Goal: Task Accomplishment & Management: Manage account settings

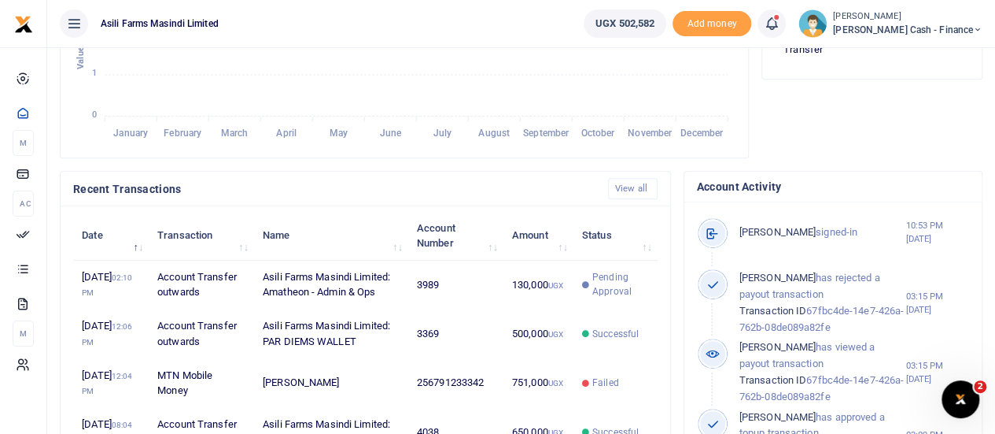
scroll to position [472, 0]
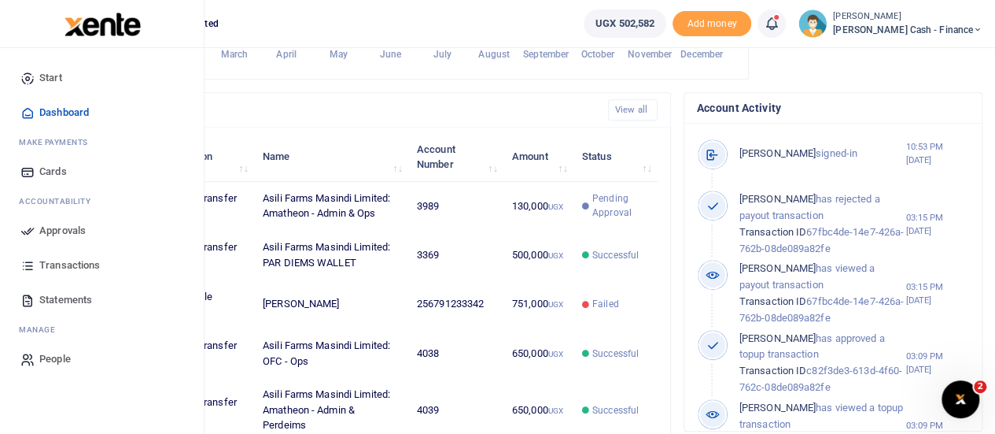
click at [42, 228] on span "Approvals" at bounding box center [62, 231] width 46 height 16
click at [54, 229] on span "Approvals" at bounding box center [62, 231] width 46 height 16
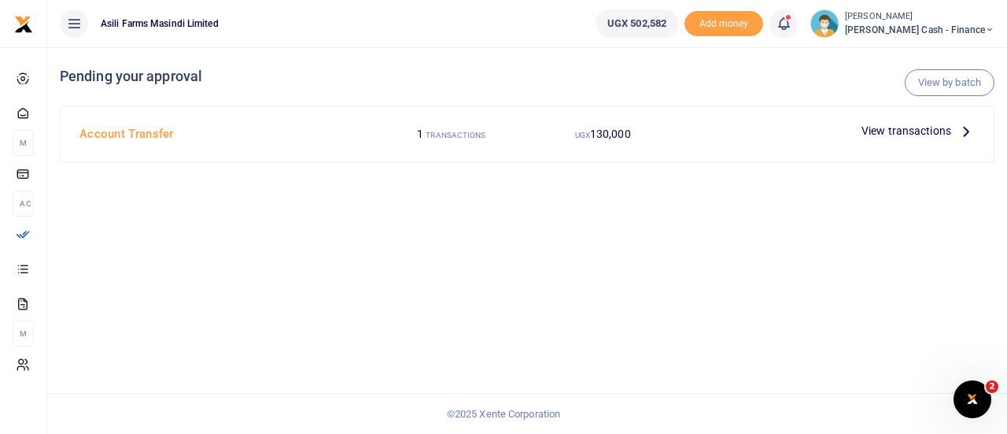
click at [937, 131] on span "View transactions" at bounding box center [907, 130] width 90 height 17
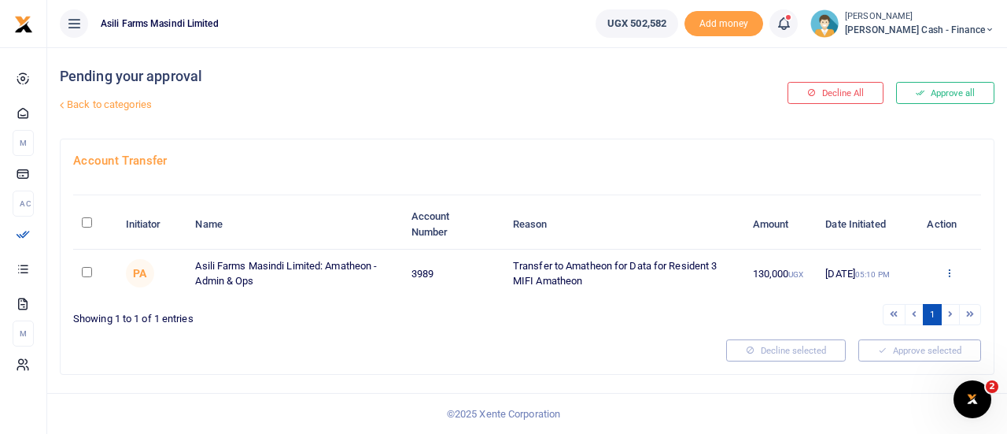
click at [948, 273] on icon at bounding box center [949, 272] width 10 height 11
click at [873, 366] on link "Details" at bounding box center [892, 368] width 124 height 22
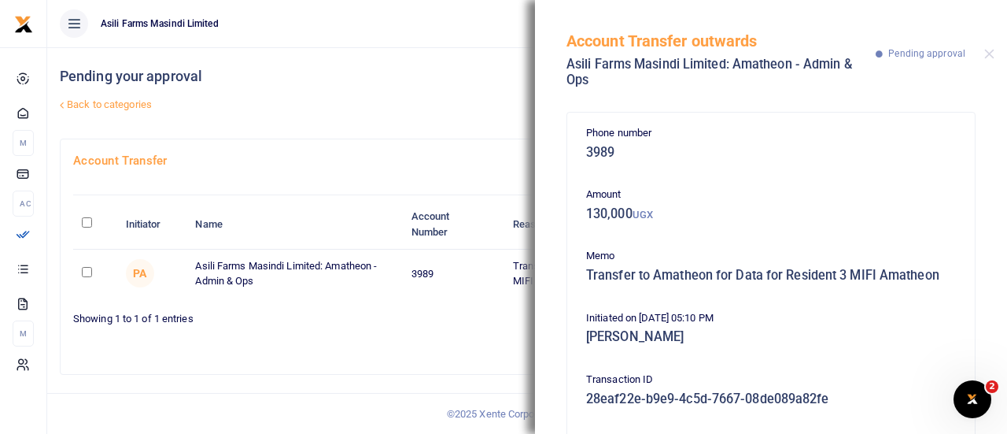
click at [989, 59] on div "Account Transfer outwards Asili Farms Masindi Limited: Amatheon - Admin & Ops P…" at bounding box center [771, 51] width 472 height 103
click at [89, 223] on input "\a \a : activate to sort column descending" at bounding box center [87, 222] width 10 height 10
checkbox input "true"
click at [984, 58] on div "Account Transfer outwards Asili Farms Masindi Limited: Amatheon - Admin & Ops P…" at bounding box center [771, 51] width 472 height 103
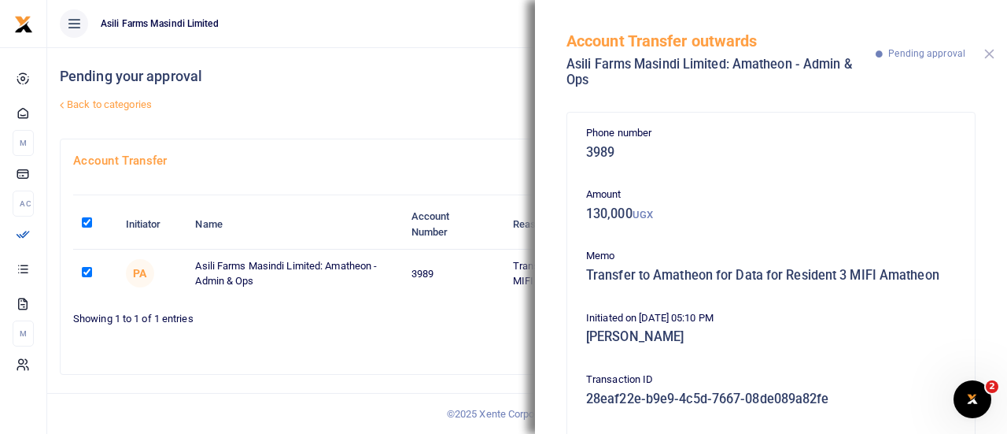
click at [992, 56] on button "Close" at bounding box center [989, 54] width 10 height 10
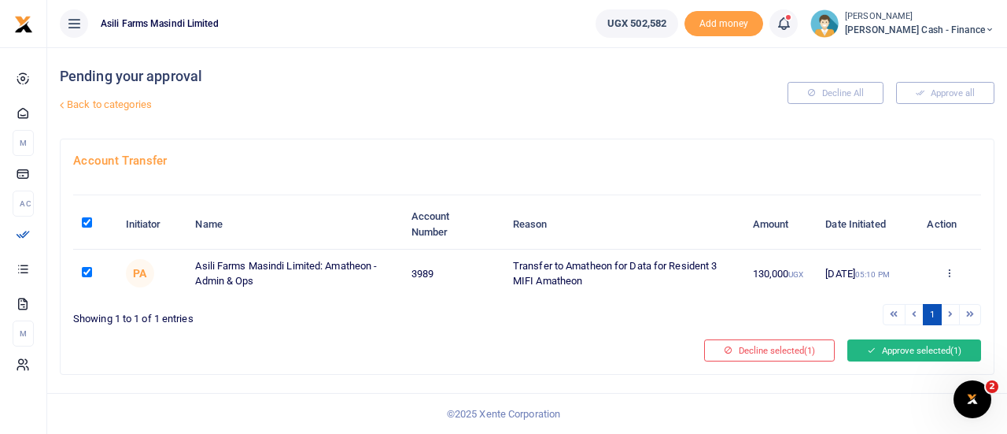
click at [907, 353] on button "Approve selected (1)" at bounding box center [914, 350] width 134 height 22
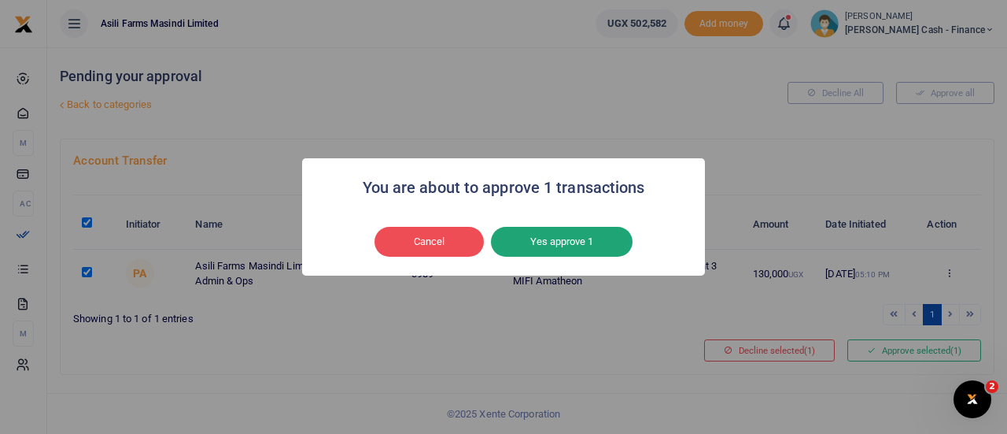
click at [557, 240] on button "Yes approve 1" at bounding box center [562, 242] width 142 height 30
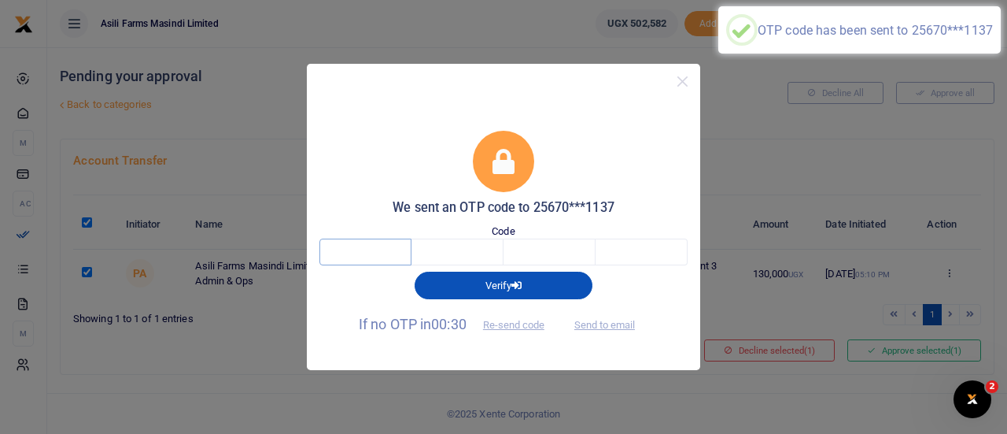
click at [356, 248] on input "text" at bounding box center [365, 251] width 92 height 27
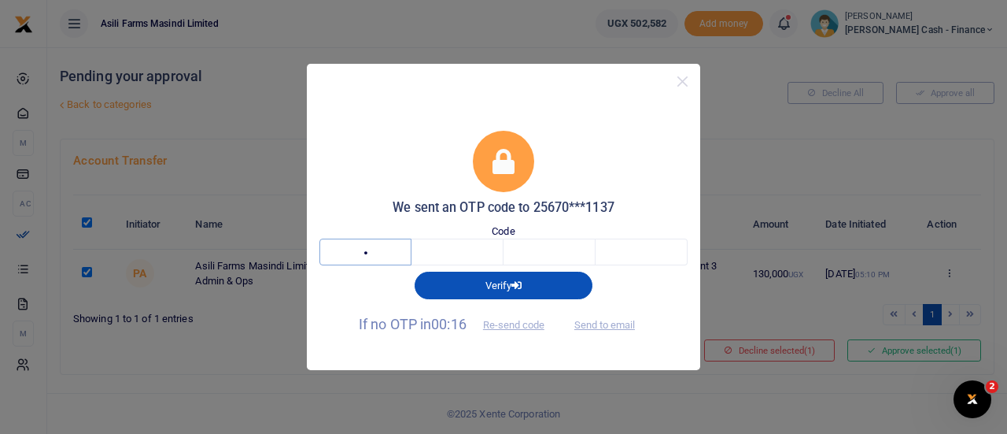
type input "3"
type input "6"
type input "1"
type input "8"
